Goal: Obtain resource: Obtain resource

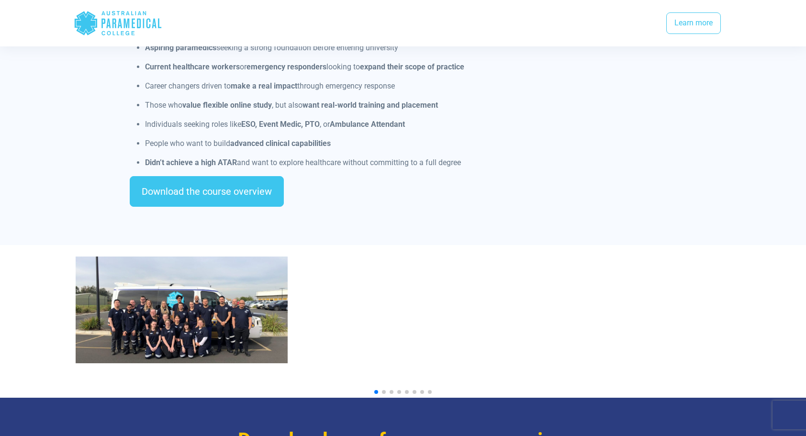
scroll to position [861, 0]
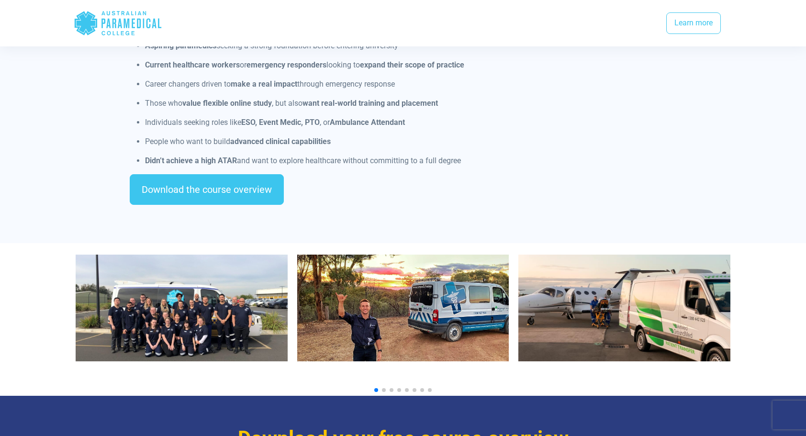
click at [383, 388] on span "Go to slide 2" at bounding box center [384, 390] width 4 height 4
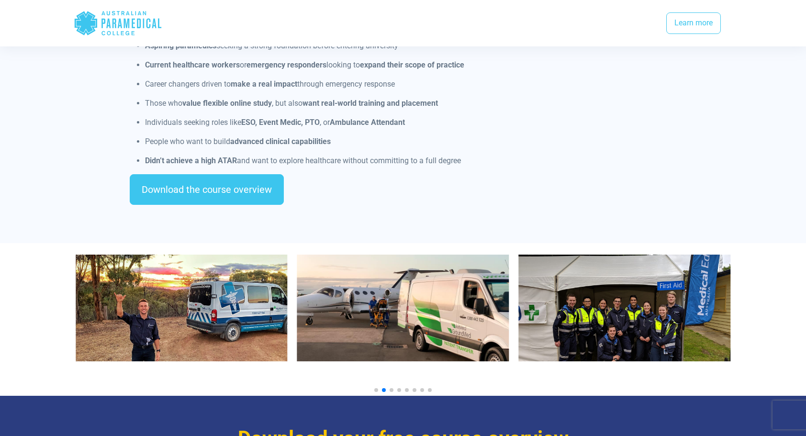
click at [376, 388] on span "Go to slide 1" at bounding box center [376, 390] width 4 height 4
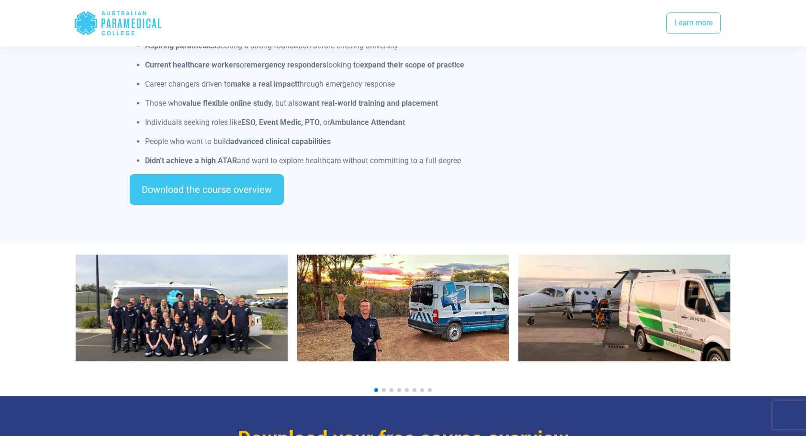
click at [383, 388] on span "Go to slide 2" at bounding box center [384, 390] width 4 height 4
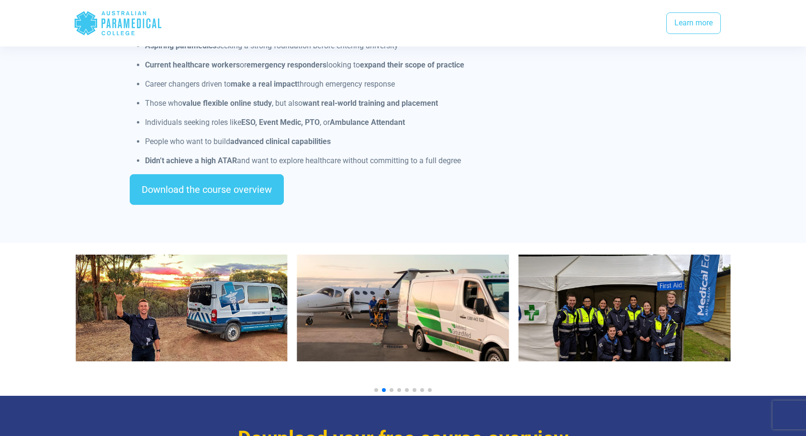
click at [389, 388] on div at bounding box center [403, 390] width 655 height 4
click at [391, 388] on span "Go to slide 3" at bounding box center [391, 390] width 4 height 4
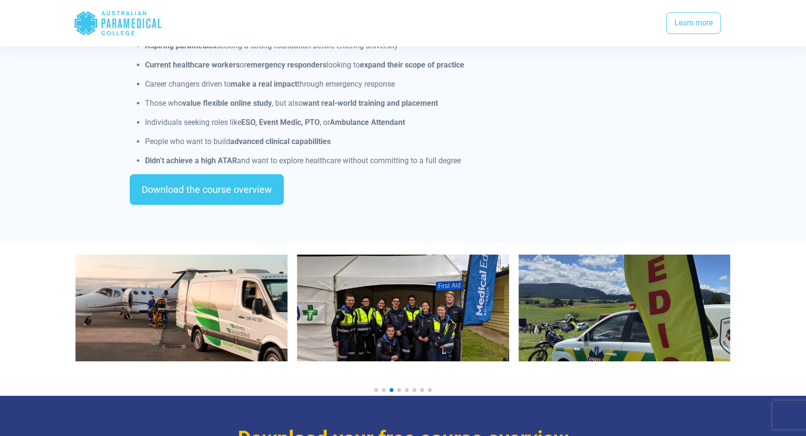
click at [401, 388] on div at bounding box center [403, 390] width 655 height 4
click at [399, 388] on span "Go to slide 4" at bounding box center [399, 390] width 4 height 4
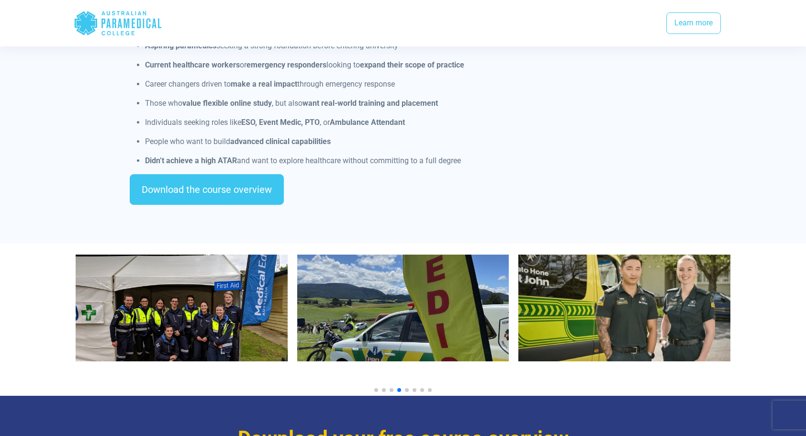
click at [406, 388] on span "Go to slide 5" at bounding box center [407, 390] width 4 height 4
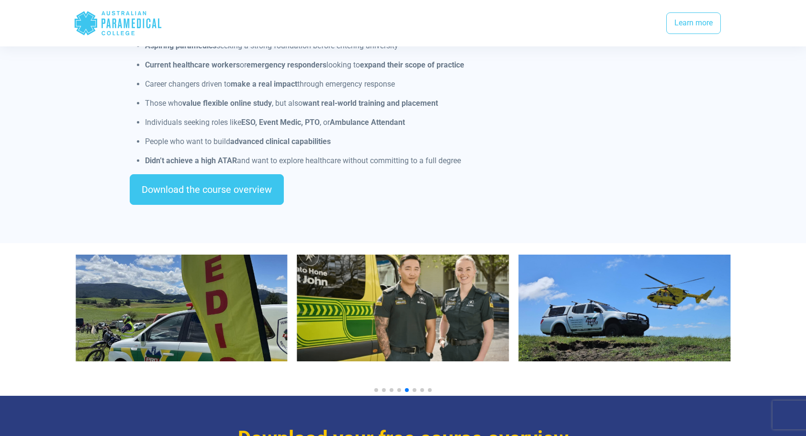
click at [412, 388] on span "Go to slide 6" at bounding box center [414, 390] width 4 height 4
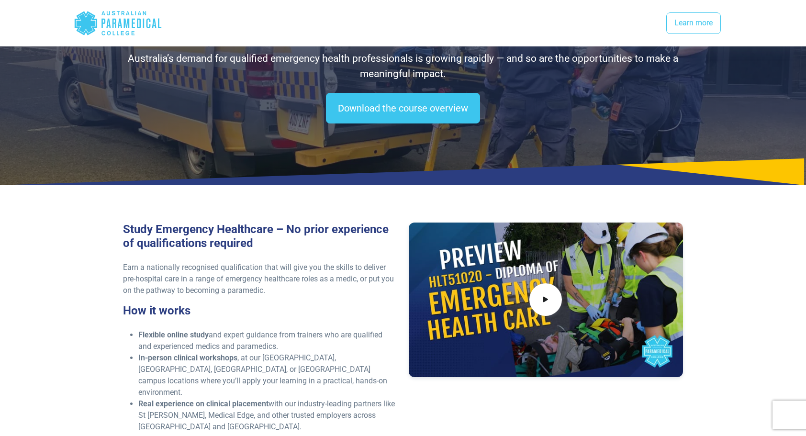
scroll to position [0, 0]
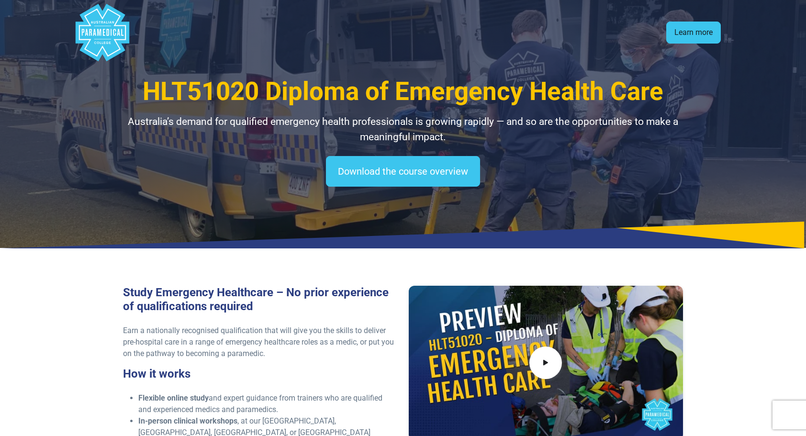
click at [697, 32] on link "Learn more" at bounding box center [693, 33] width 55 height 22
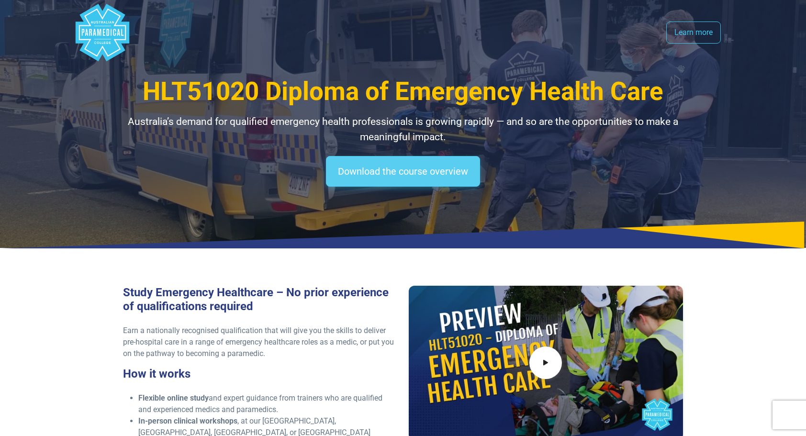
click at [418, 168] on link "Download the course overview" at bounding box center [403, 171] width 154 height 31
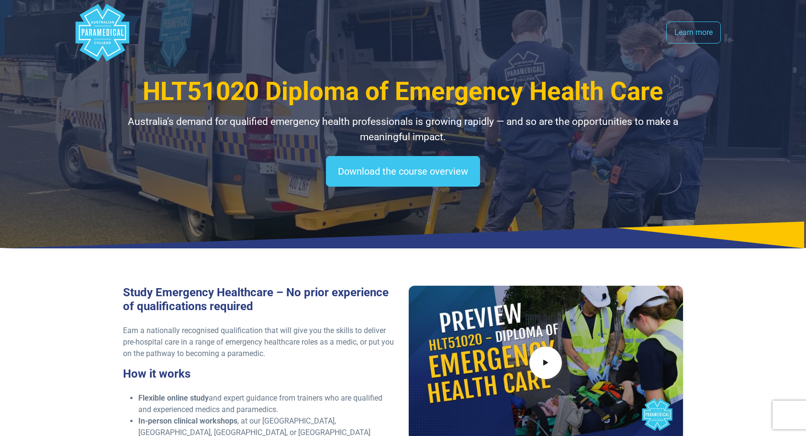
click at [105, 30] on polygon "Australian Paramedical College" at bounding box center [104, 32] width 2 height 7
click at [694, 36] on link "Learn more" at bounding box center [693, 33] width 55 height 22
click at [430, 97] on span "HLT51020 Diploma of Emergency Health Care" at bounding box center [403, 92] width 521 height 30
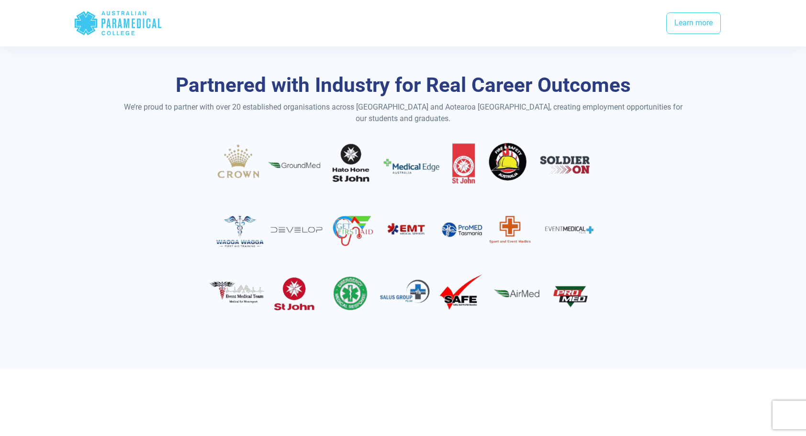
scroll to position [1866, 0]
